Goal: Register for event/course

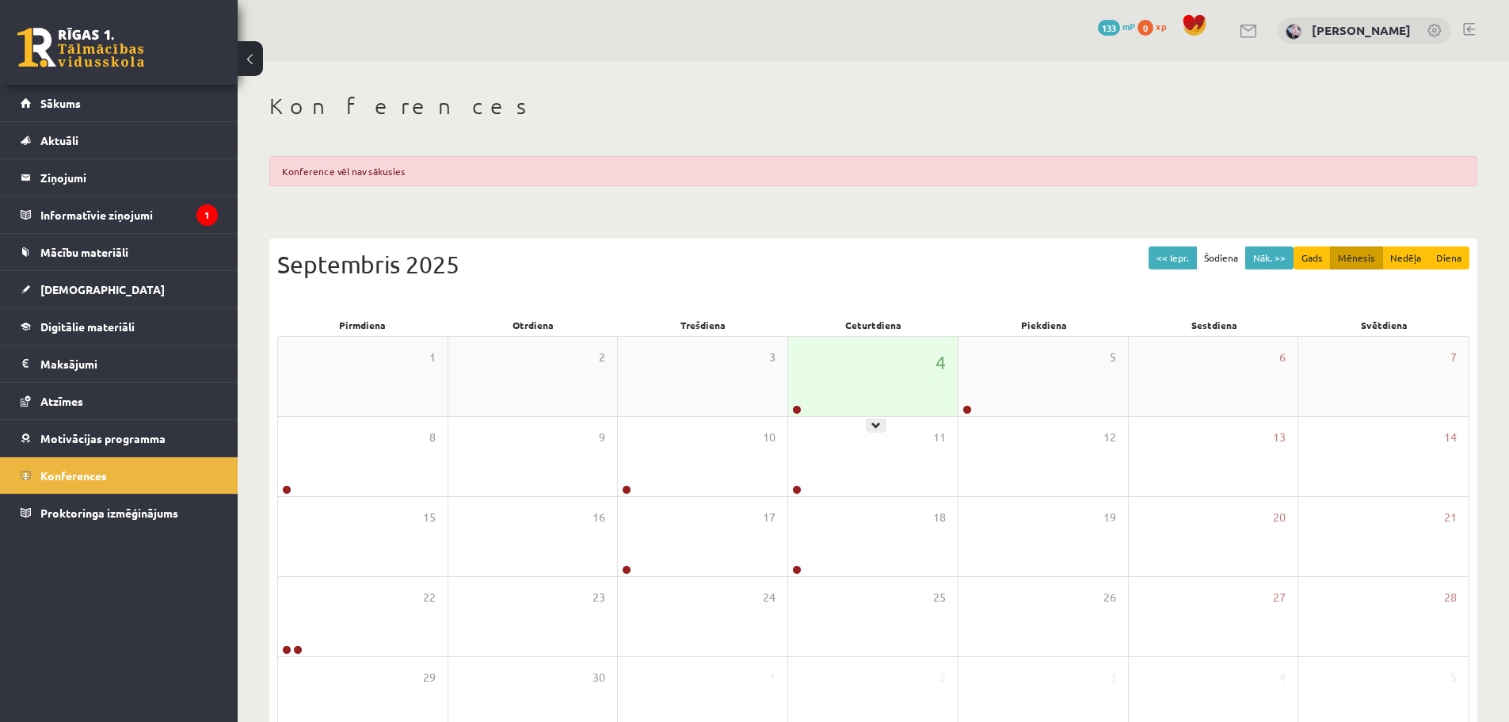
click at [864, 382] on div "4" at bounding box center [873, 376] width 170 height 79
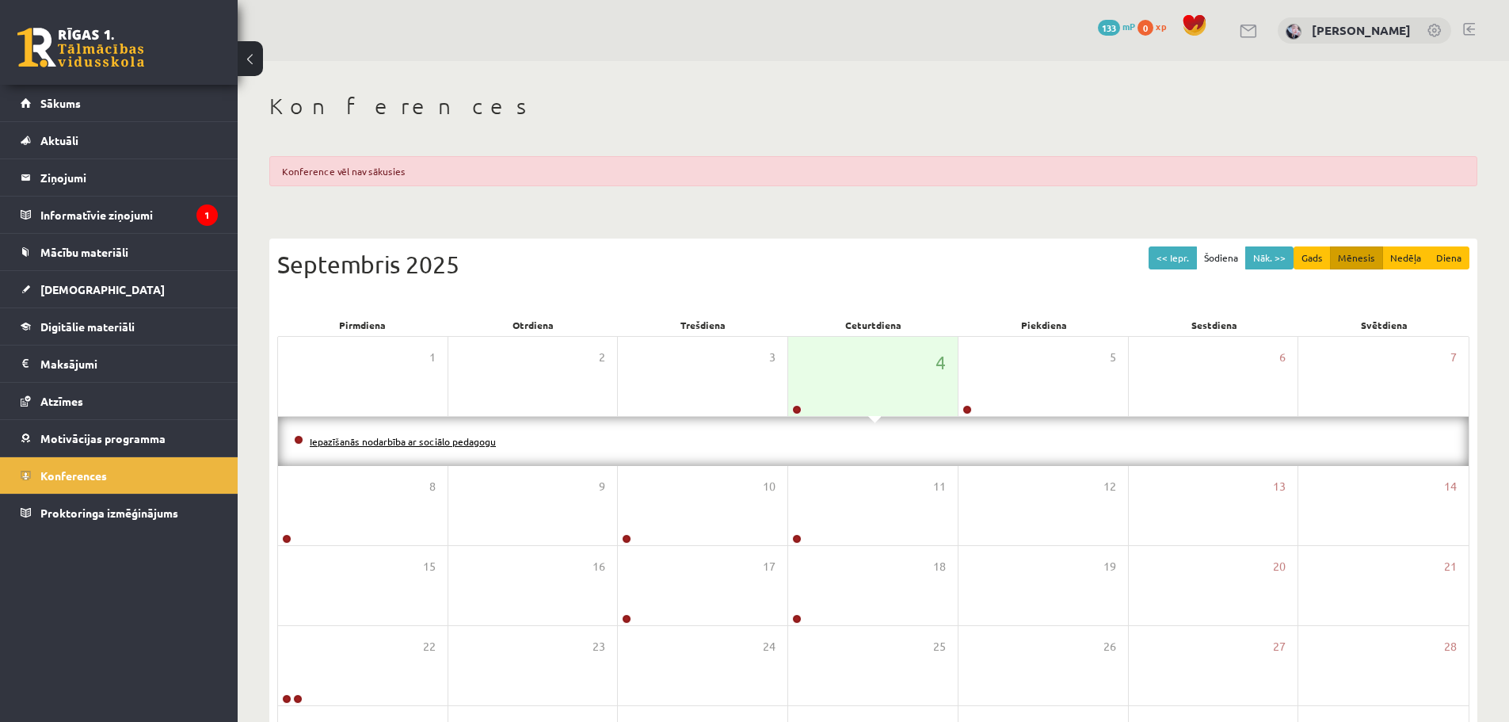
click at [471, 440] on link "Iepazīšanās nodarbība ar sociālo pedagogu" at bounding box center [403, 441] width 186 height 13
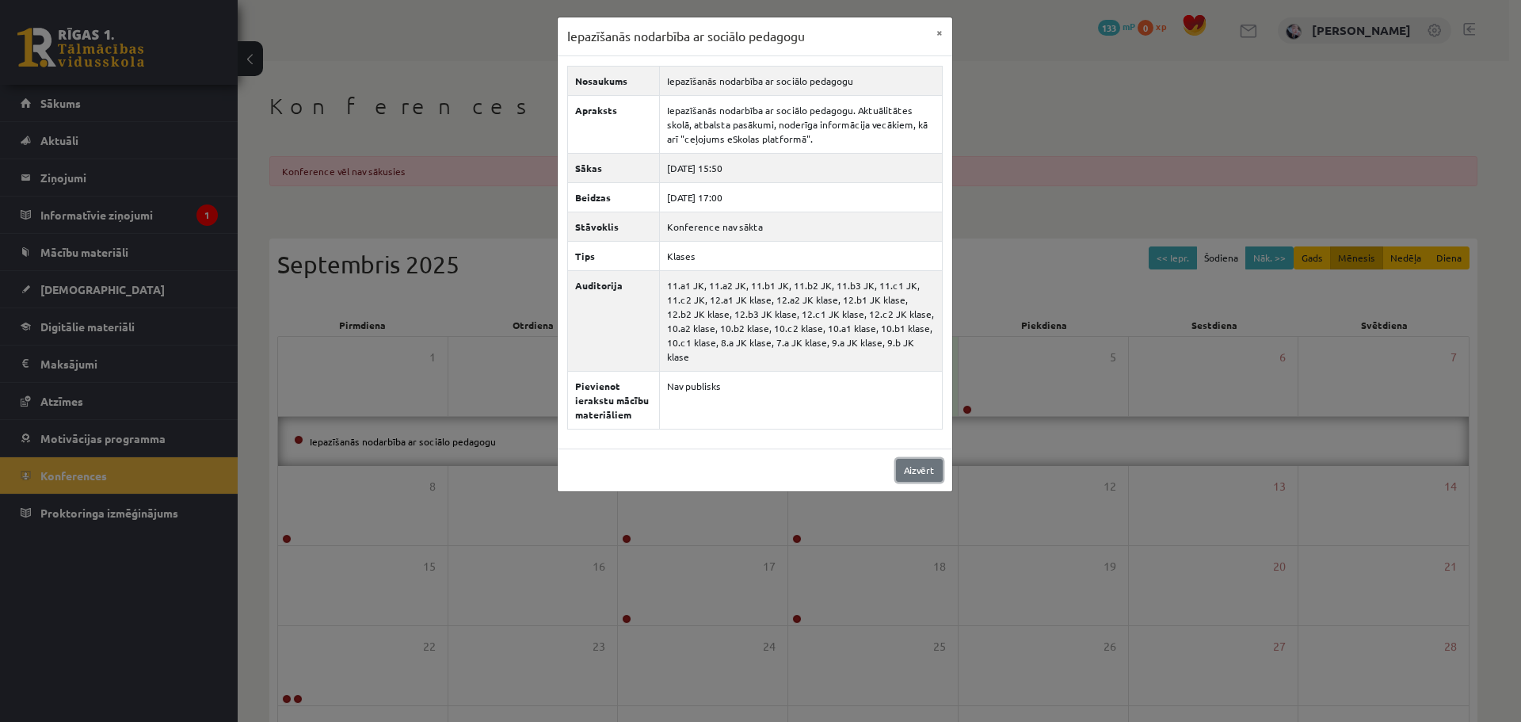
click at [920, 459] on link "Aizvērt" at bounding box center [919, 470] width 47 height 23
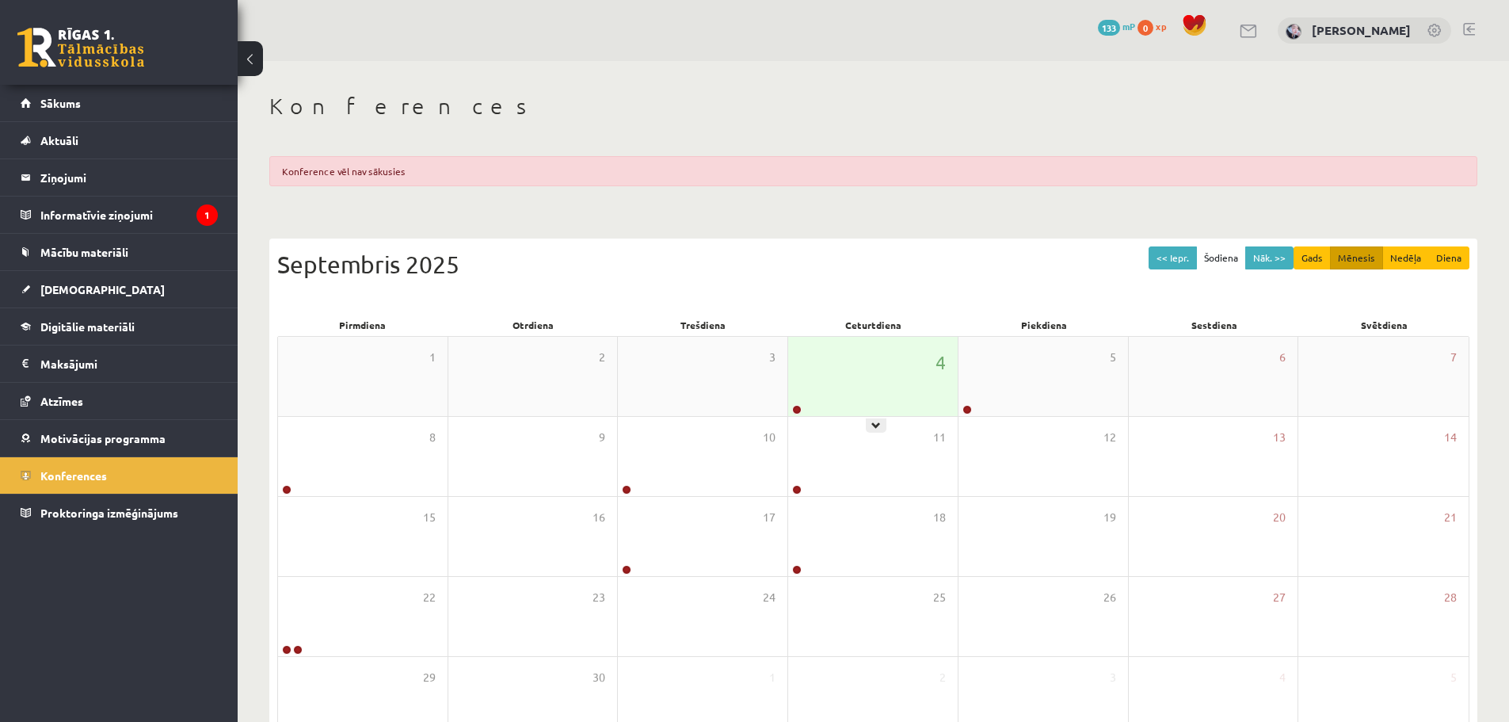
click at [906, 404] on div "4" at bounding box center [873, 376] width 170 height 79
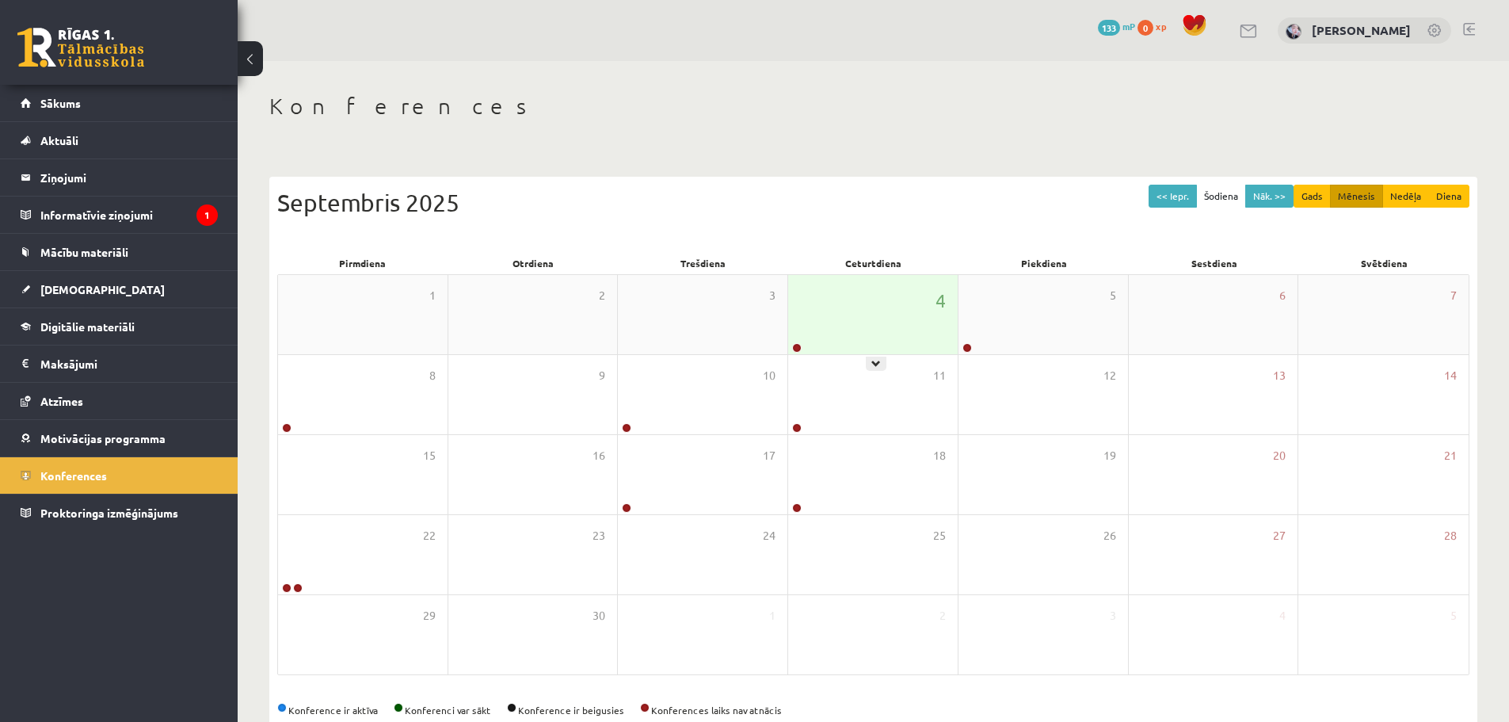
click at [854, 313] on div "4" at bounding box center [873, 314] width 170 height 79
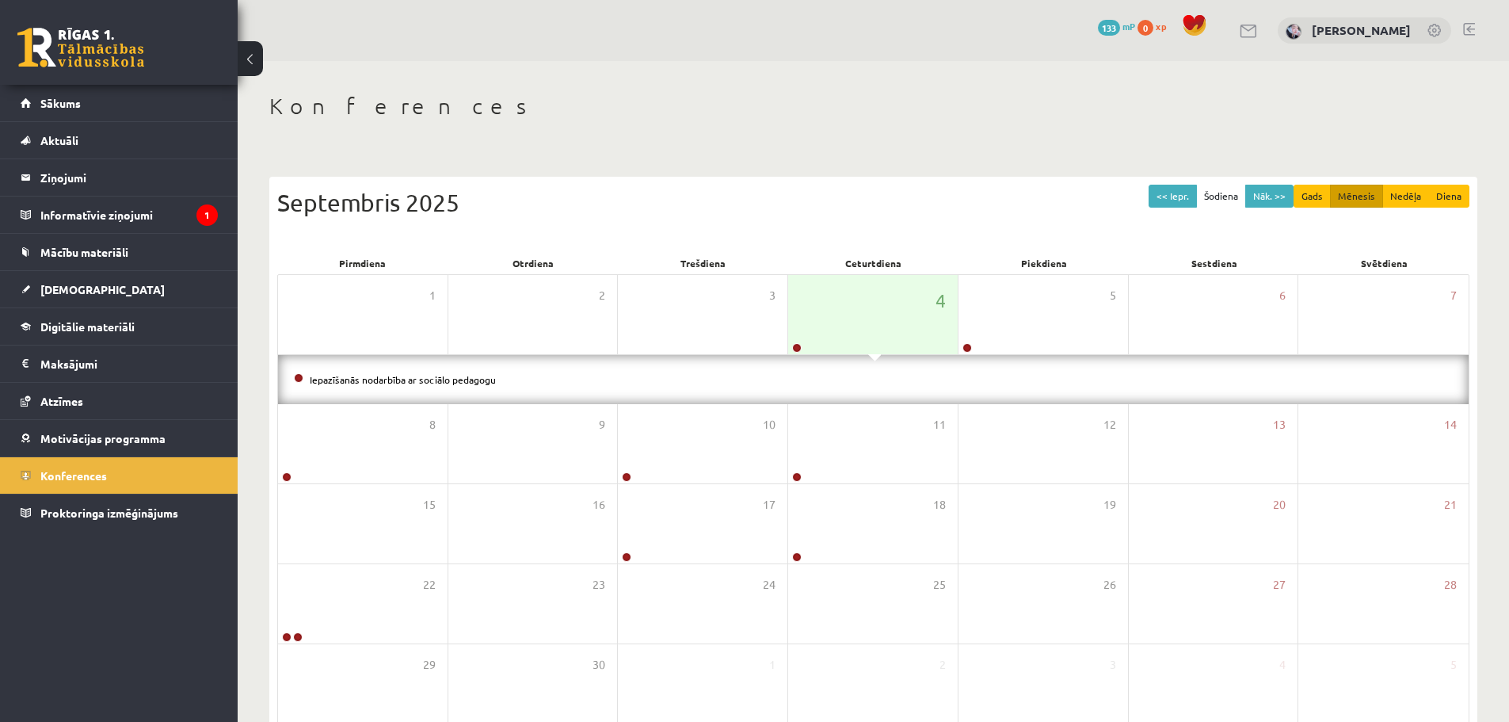
click at [483, 390] on div "Iepazīšanās nodarbība ar sociālo pedagogu" at bounding box center [873, 379] width 1191 height 49
click at [482, 383] on link "Iepazīšanās nodarbība ar sociālo pedagogu" at bounding box center [403, 379] width 186 height 13
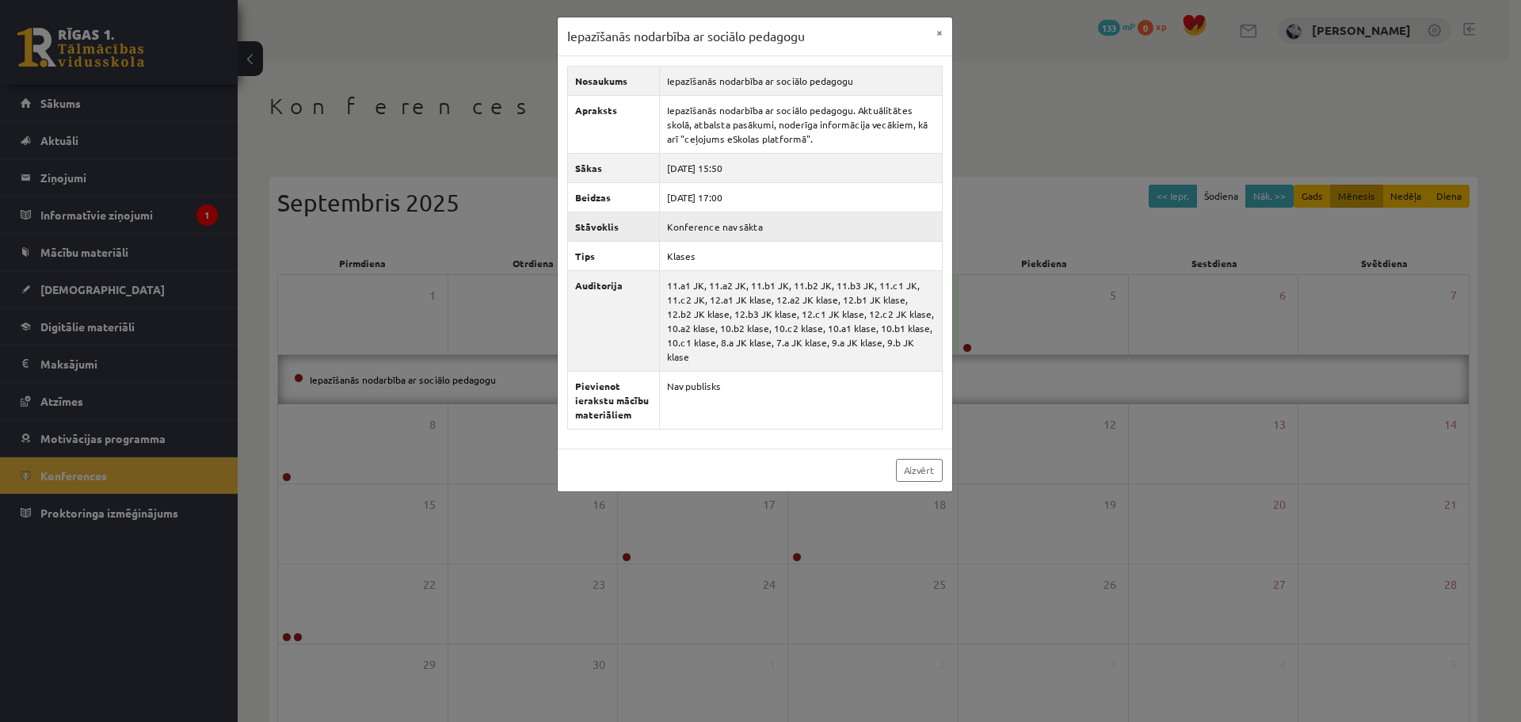
click at [761, 225] on td "Konference nav sākta" at bounding box center [800, 226] width 283 height 29
click at [944, 32] on button "×" at bounding box center [939, 32] width 25 height 30
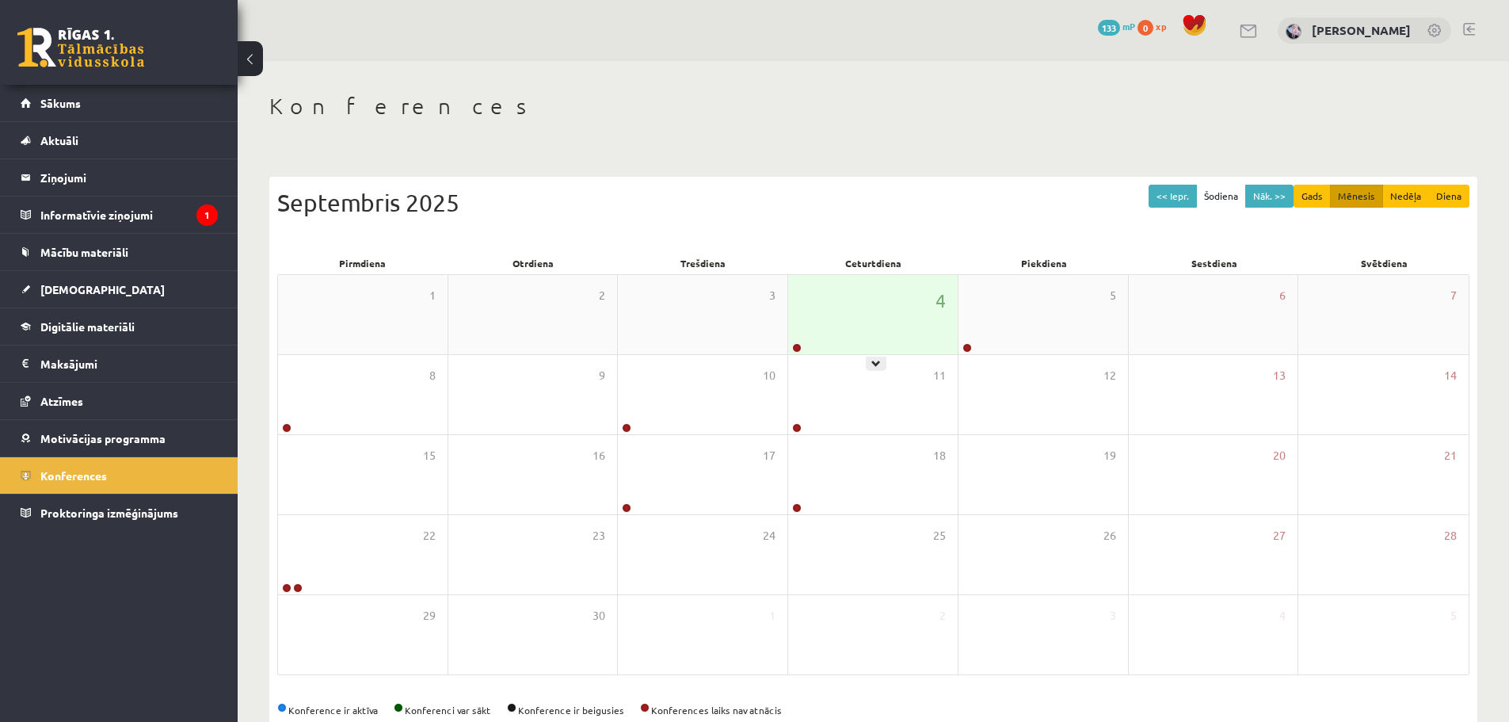
click at [897, 312] on div "4" at bounding box center [873, 314] width 170 height 79
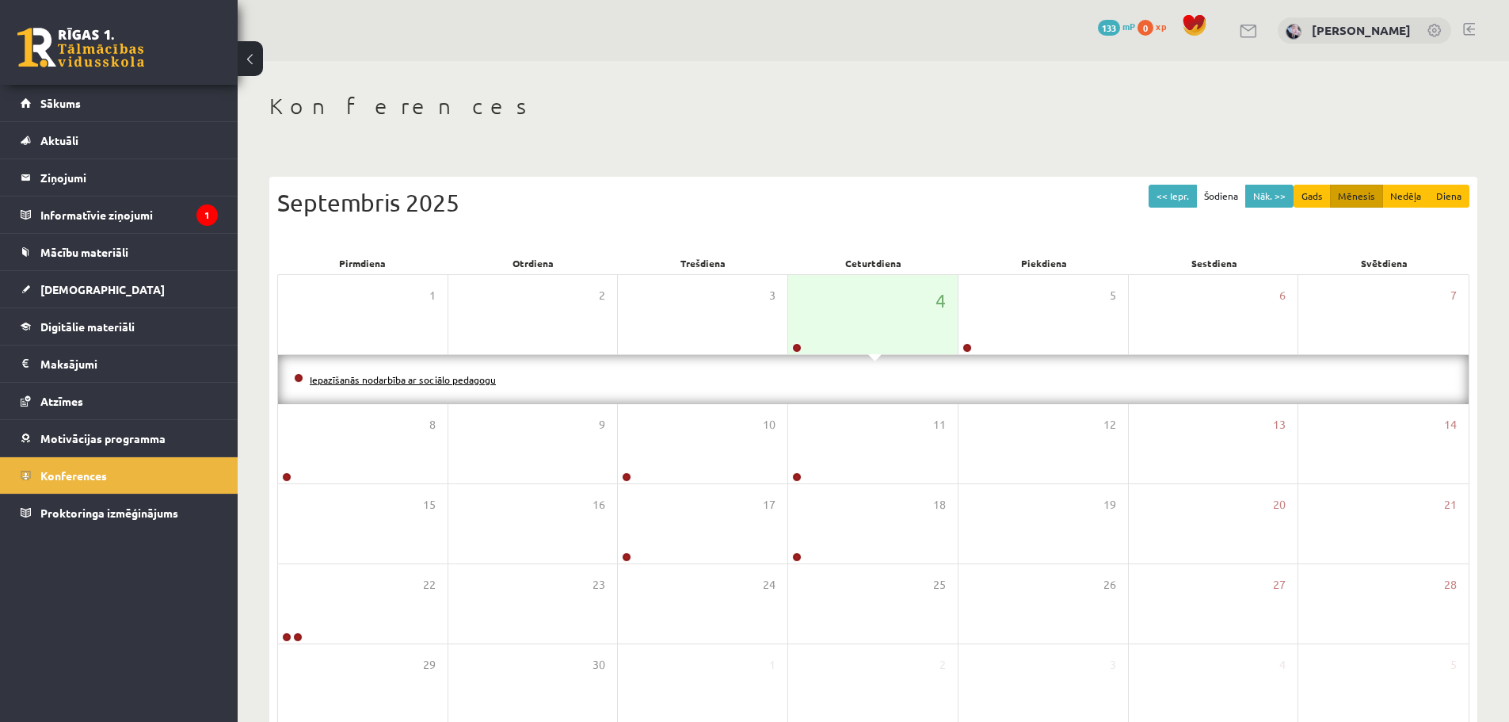
click at [368, 380] on link "Iepazīšanās nodarbība ar sociālo pedagogu" at bounding box center [403, 379] width 186 height 13
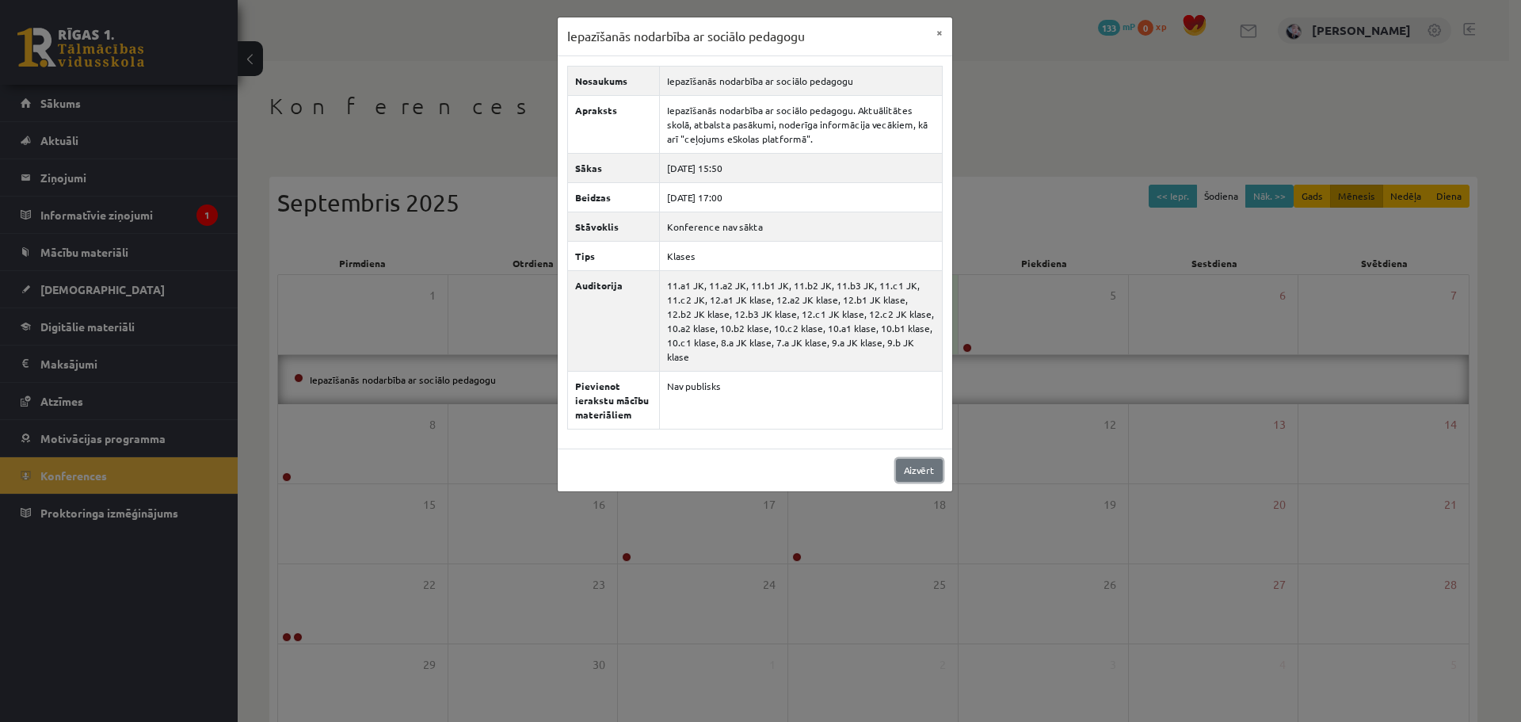
click at [923, 462] on link "Aizvērt" at bounding box center [919, 470] width 47 height 23
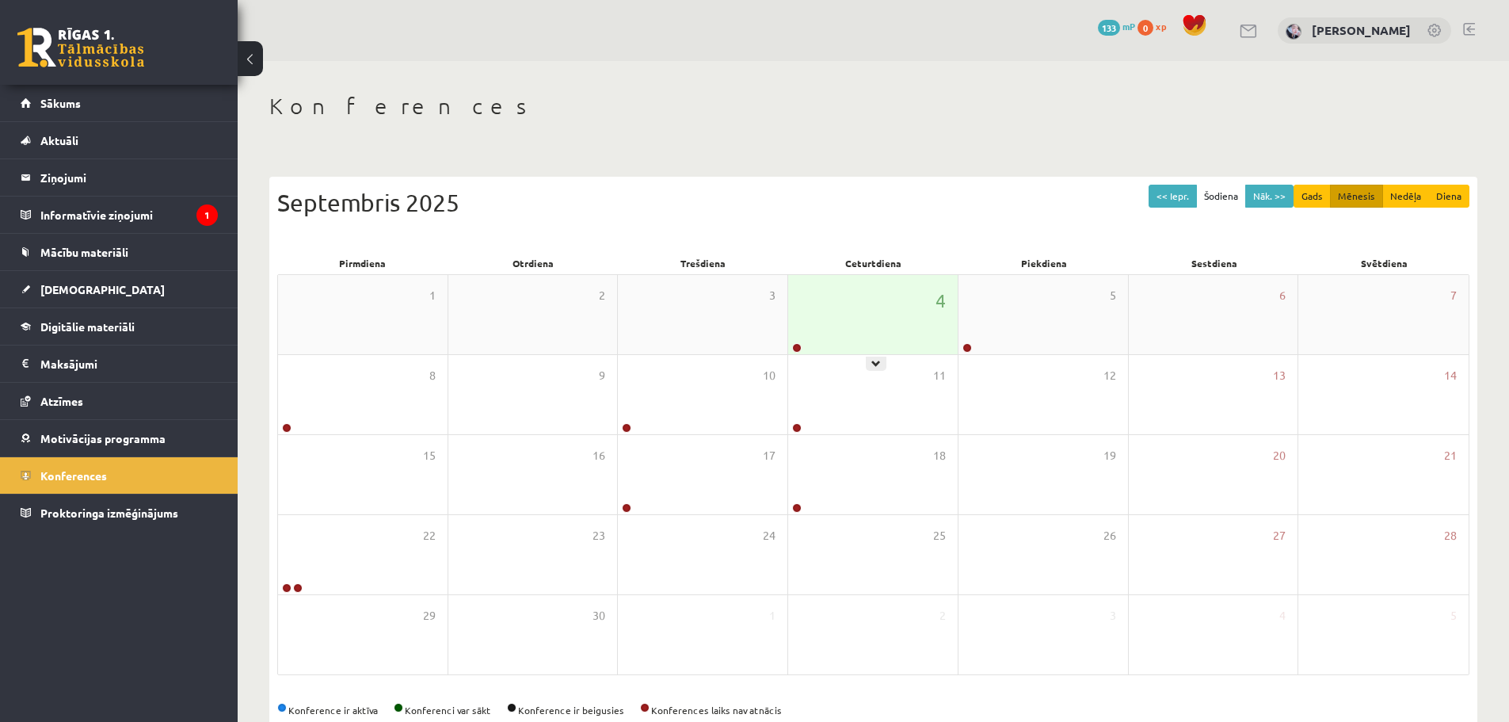
click at [829, 280] on div "4" at bounding box center [873, 314] width 170 height 79
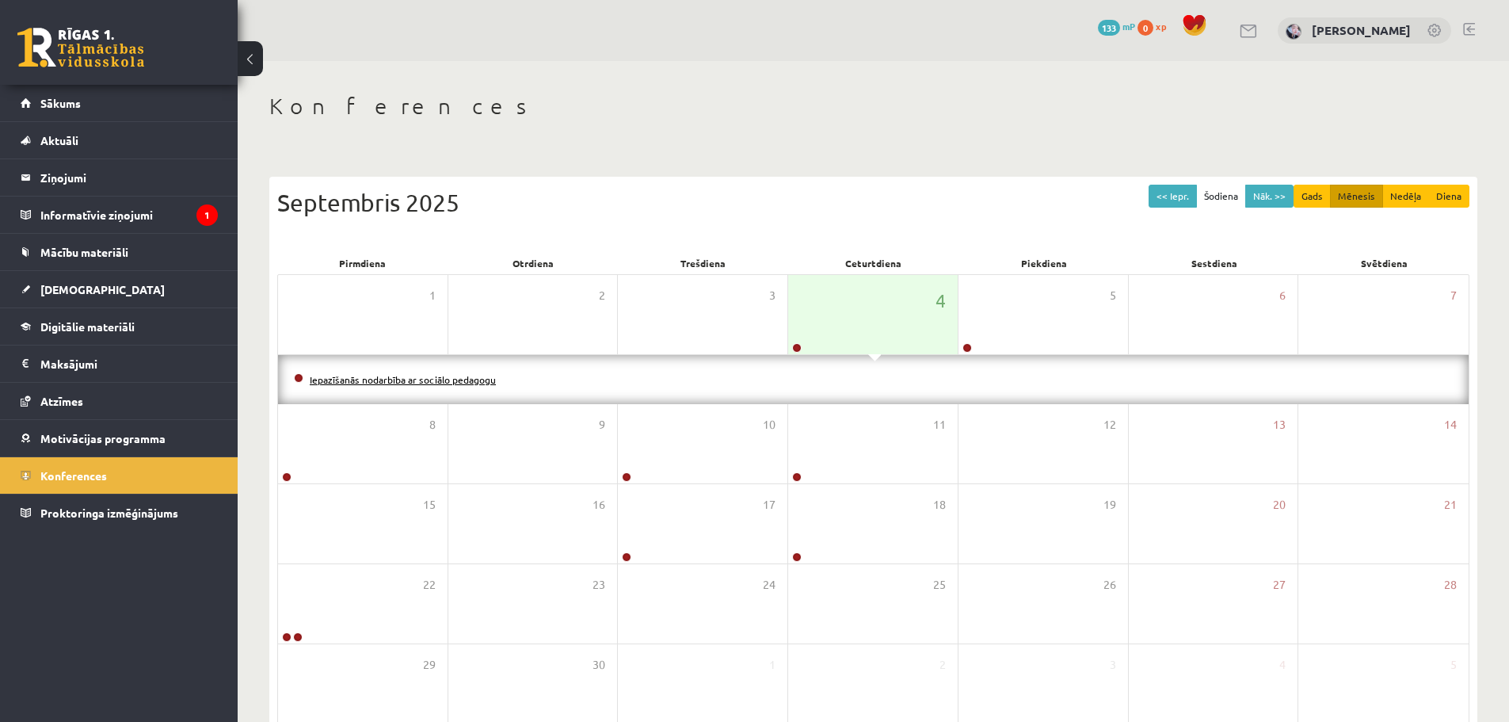
click at [460, 382] on link "Iepazīšanās nodarbība ar sociālo pedagogu" at bounding box center [403, 379] width 186 height 13
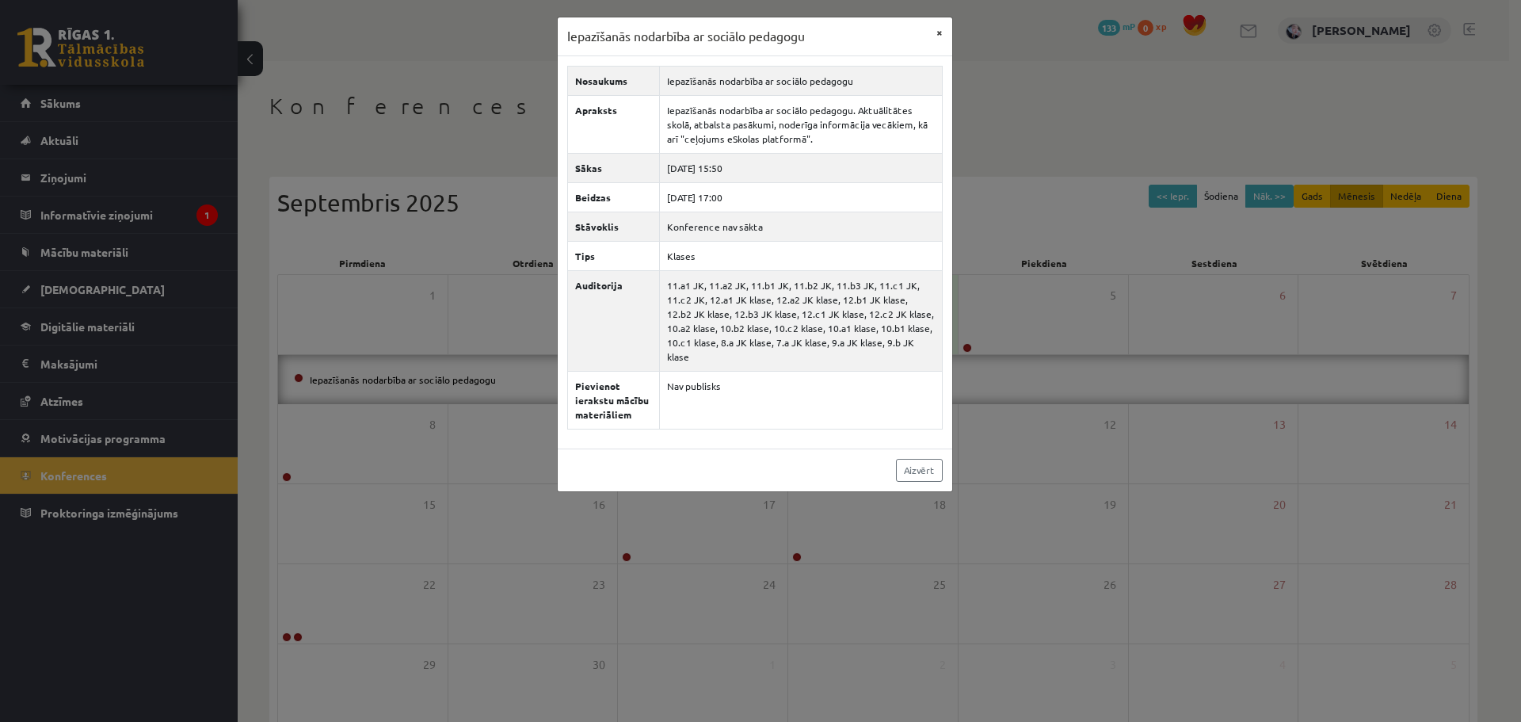
drag, startPoint x: 937, startPoint y: 13, endPoint x: 933, endPoint y: 21, distance: 8.9
click at [933, 21] on div "Iepazīšanās nodarbība ar sociālo pedagogu × Nosaukums Iepazīšanās nodarbība ar …" at bounding box center [760, 361] width 1521 height 722
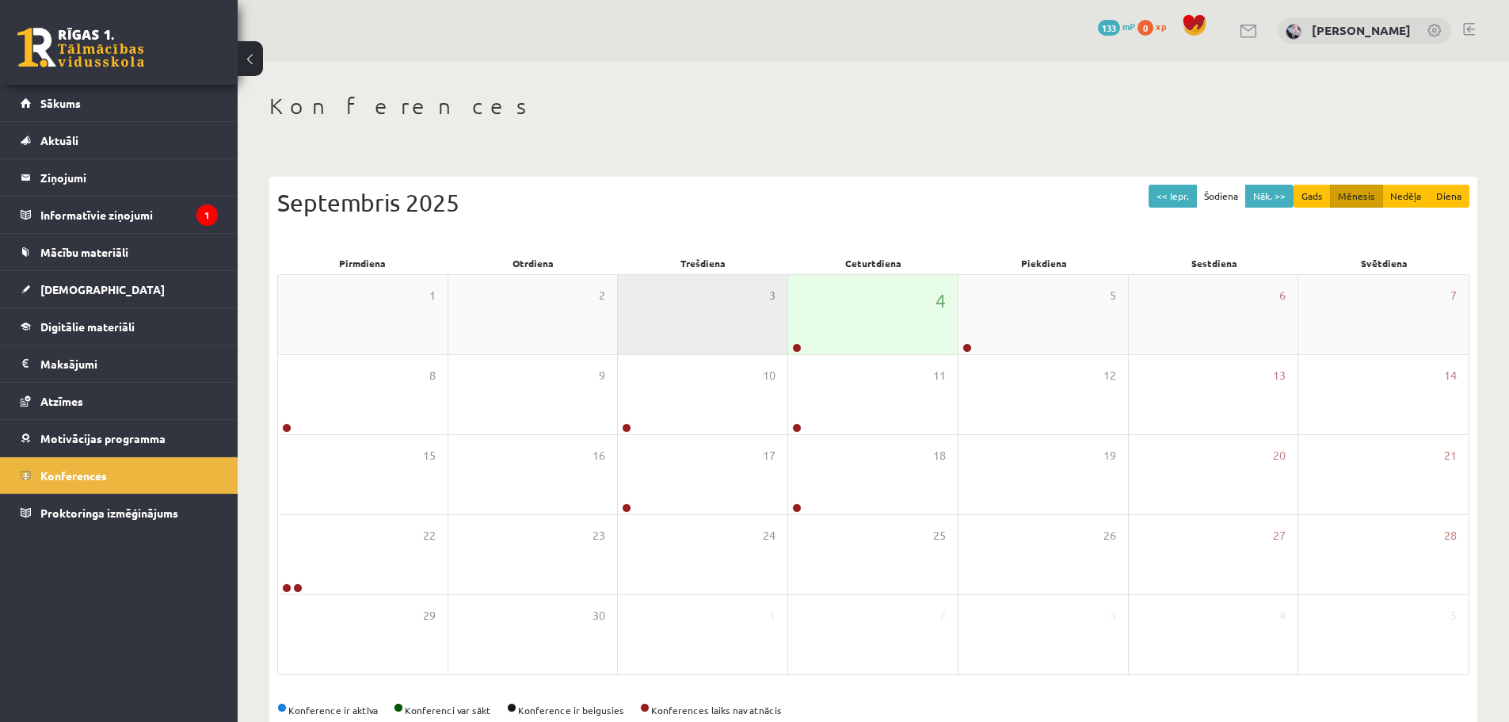
click at [779, 300] on div "3" at bounding box center [703, 314] width 170 height 79
click at [860, 304] on div "4" at bounding box center [873, 314] width 170 height 79
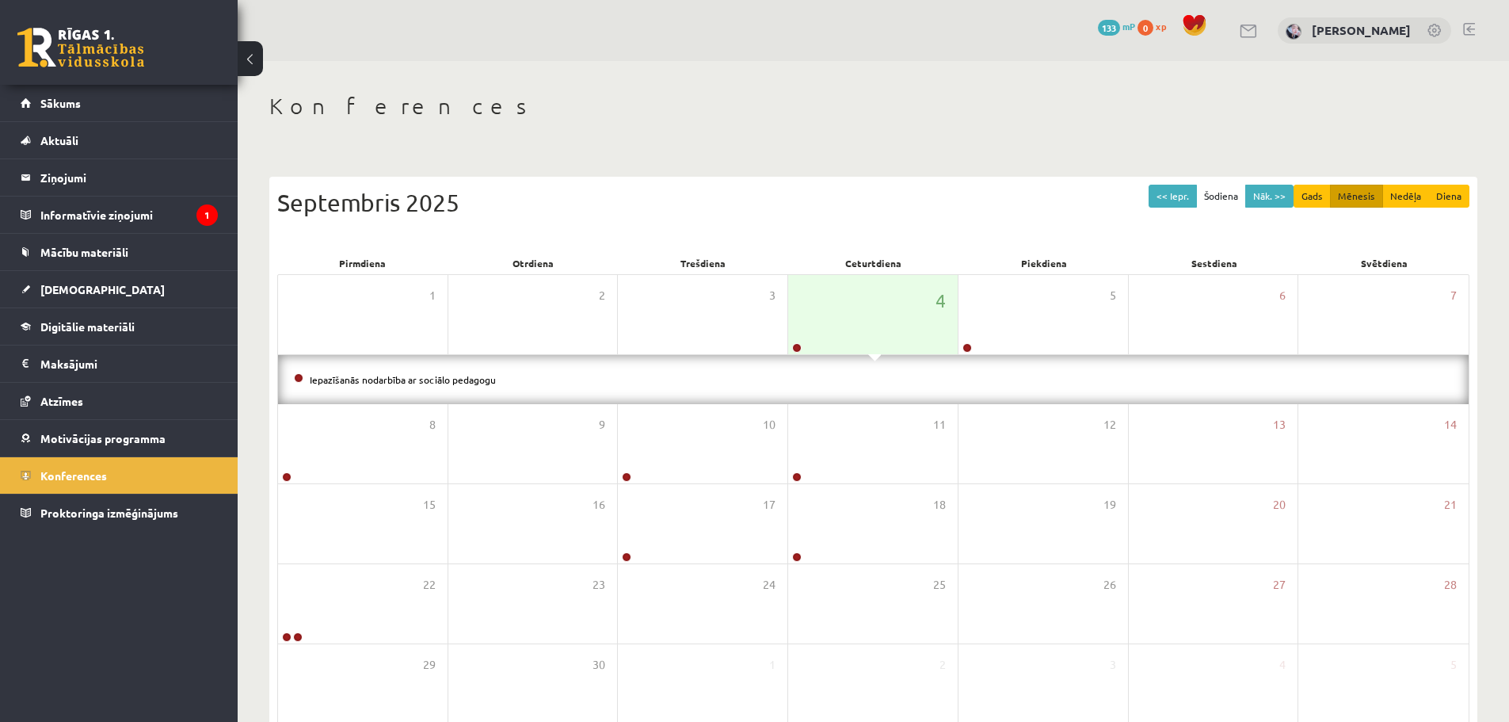
click at [462, 385] on li "Iepazīšanās nodarbība ar sociālo pedagogu" at bounding box center [873, 379] width 1159 height 17
click at [461, 376] on link "Iepazīšanās nodarbība ar sociālo pedagogu" at bounding box center [403, 379] width 186 height 13
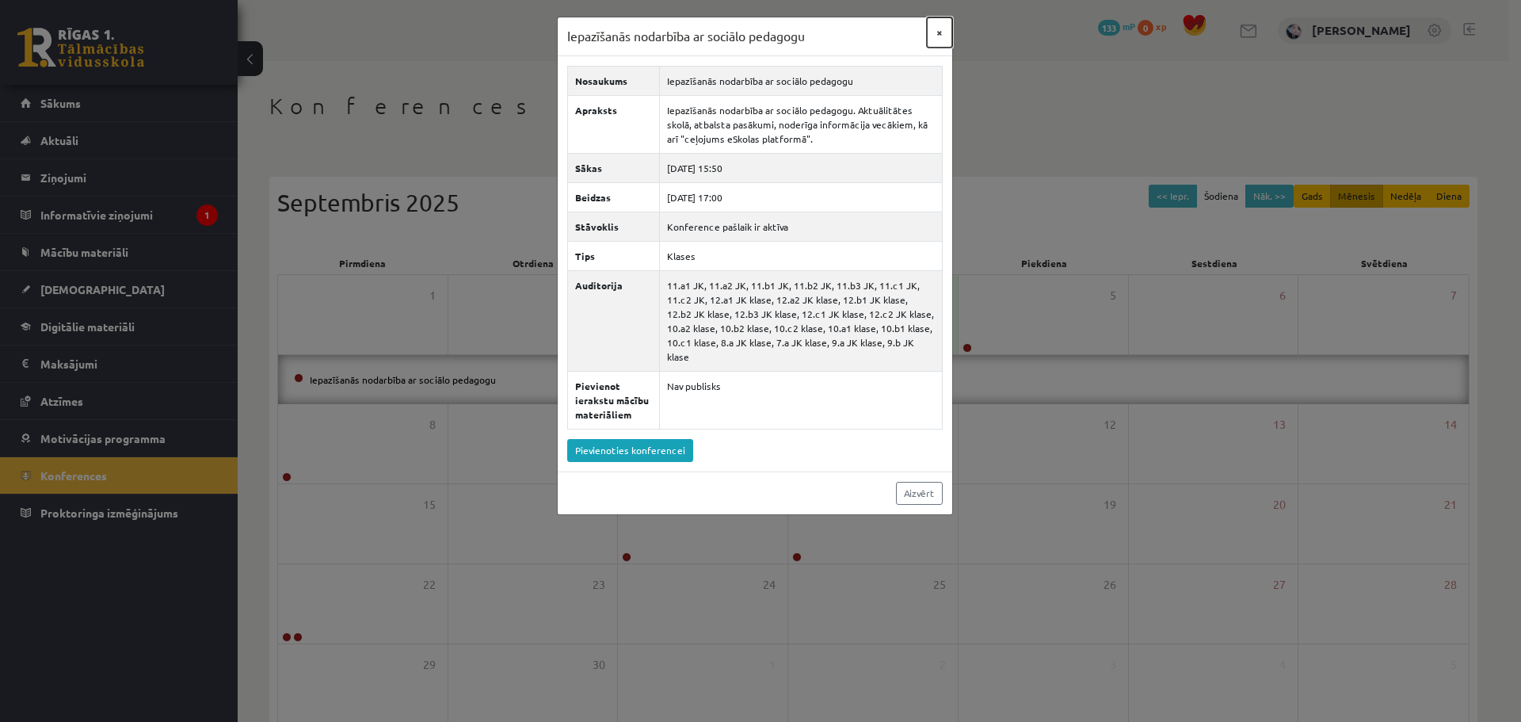
click at [944, 27] on button "×" at bounding box center [939, 32] width 25 height 30
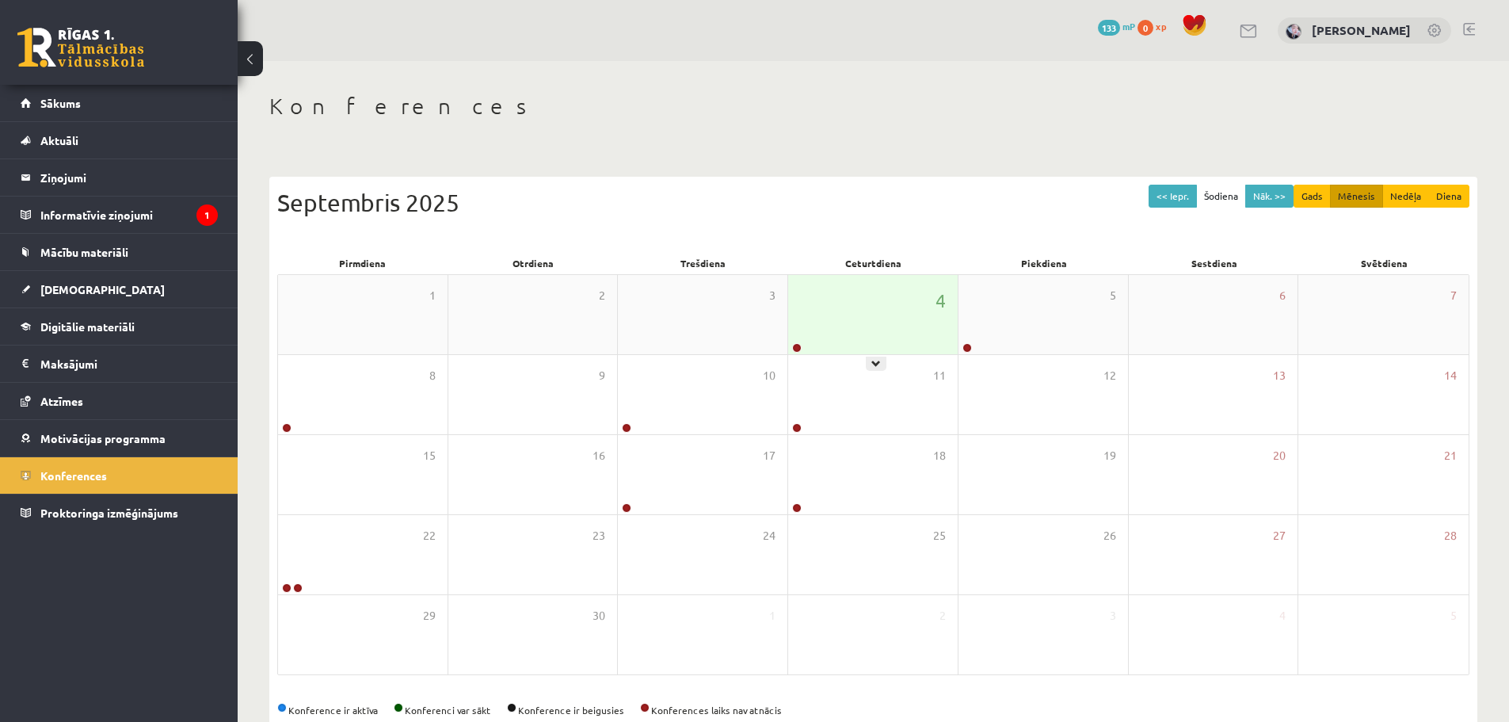
click at [873, 353] on div "4" at bounding box center [873, 314] width 170 height 79
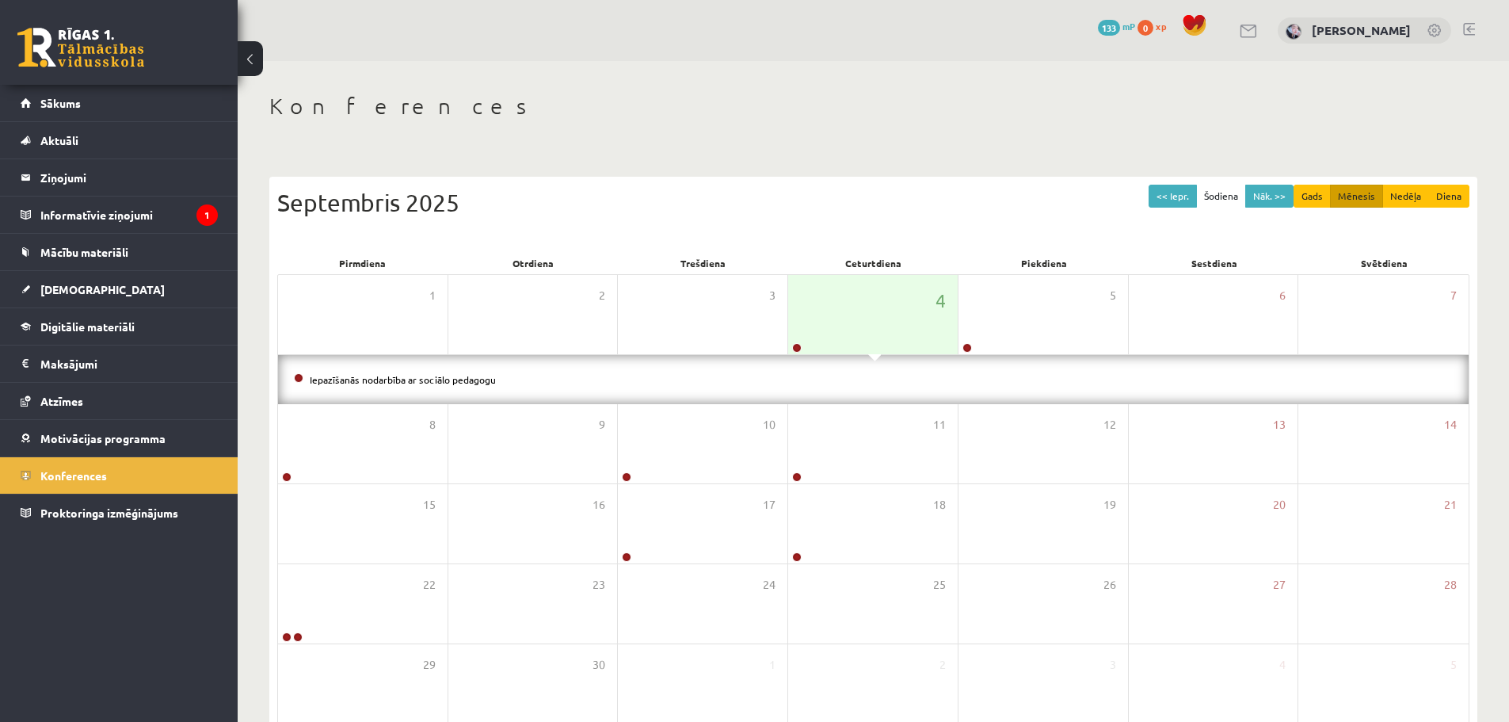
click at [480, 367] on div "Iepazīšanās nodarbība ar sociālo pedagogu" at bounding box center [873, 379] width 1191 height 49
click at [480, 383] on link "Iepazīšanās nodarbība ar sociālo pedagogu" at bounding box center [403, 379] width 186 height 13
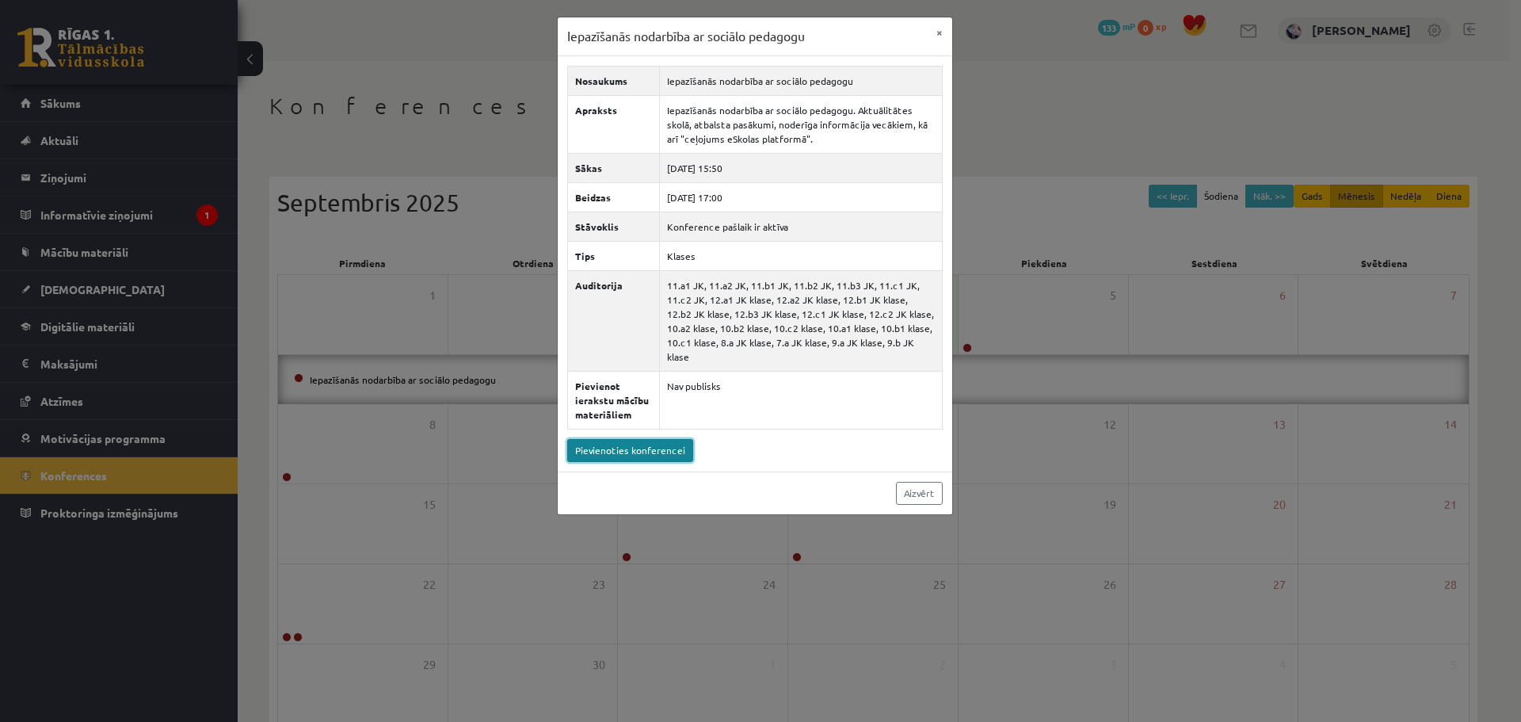
click at [635, 439] on link "Pievienoties konferencei" at bounding box center [630, 450] width 126 height 23
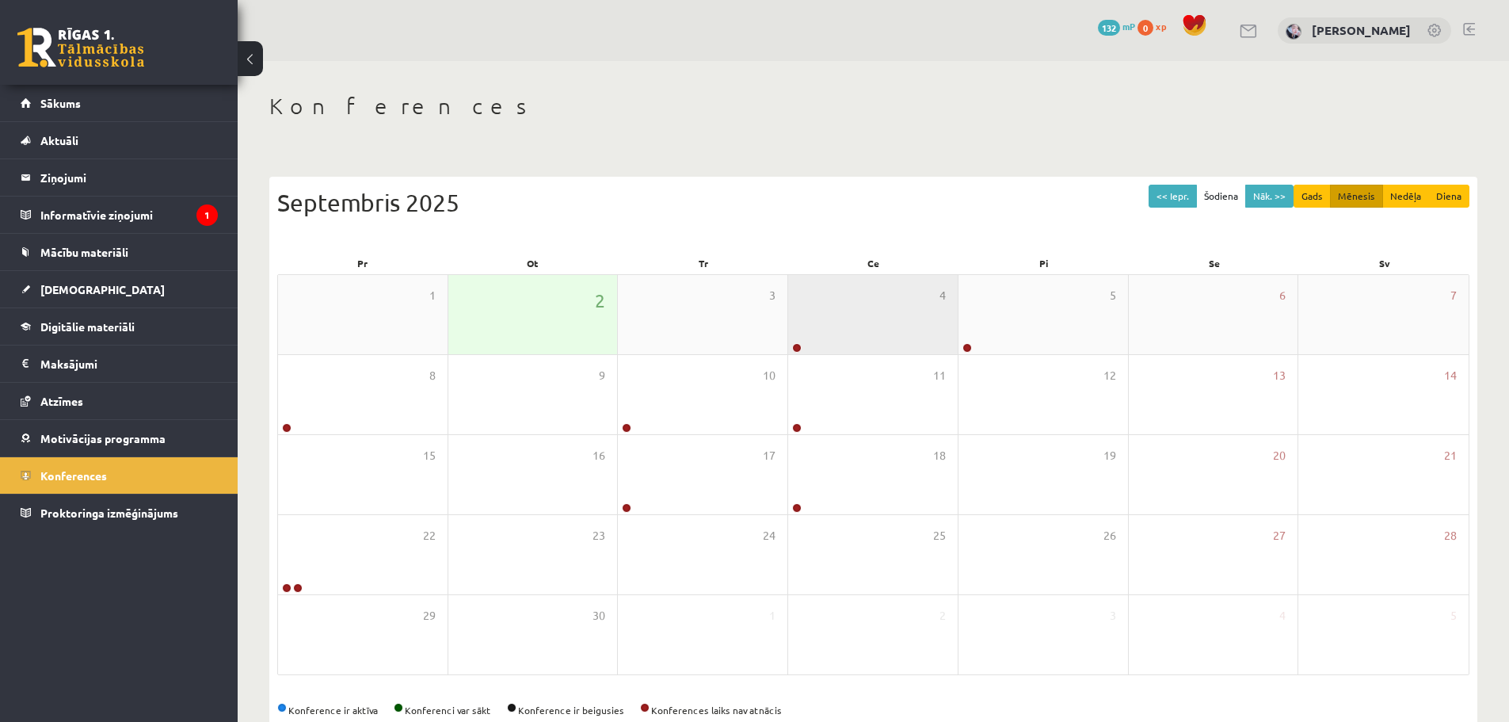
scroll to position [36, 0]
